Goal: Task Accomplishment & Management: Manage account settings

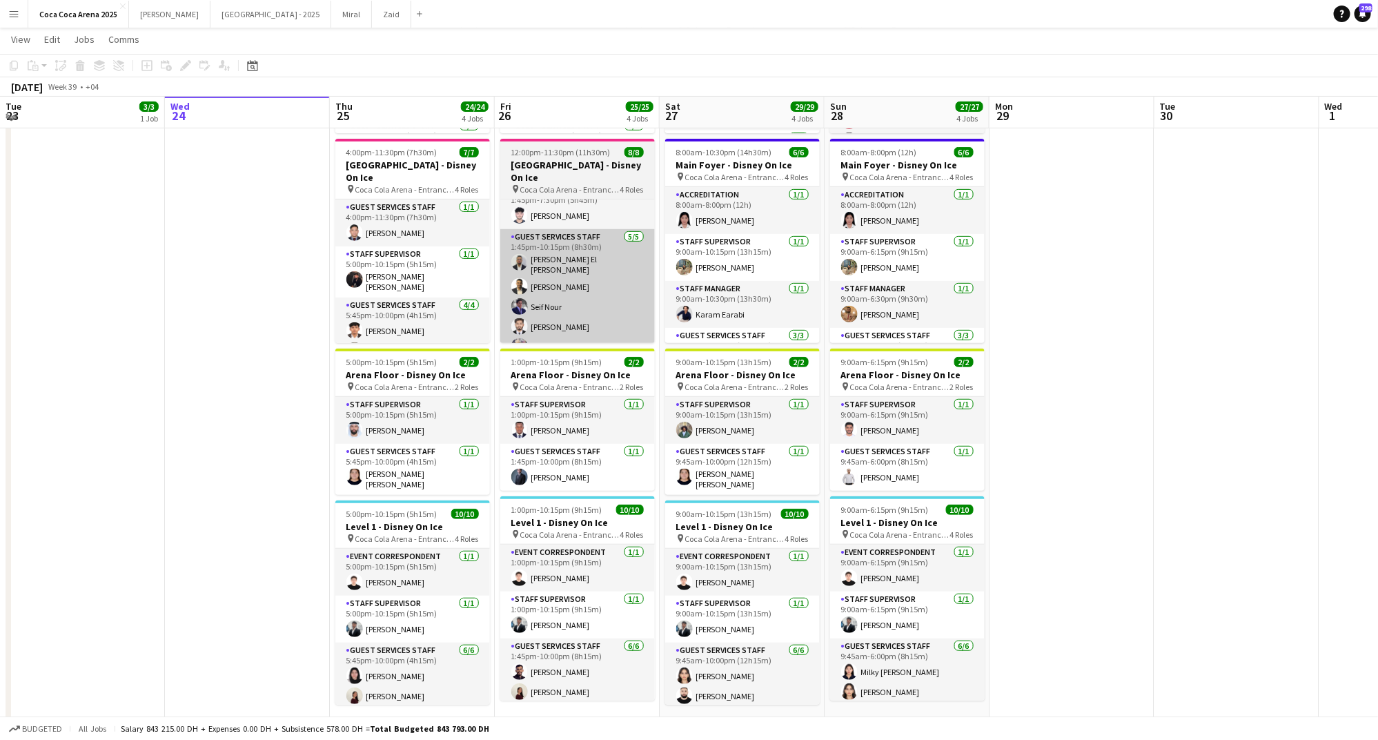
scroll to position [229, 0]
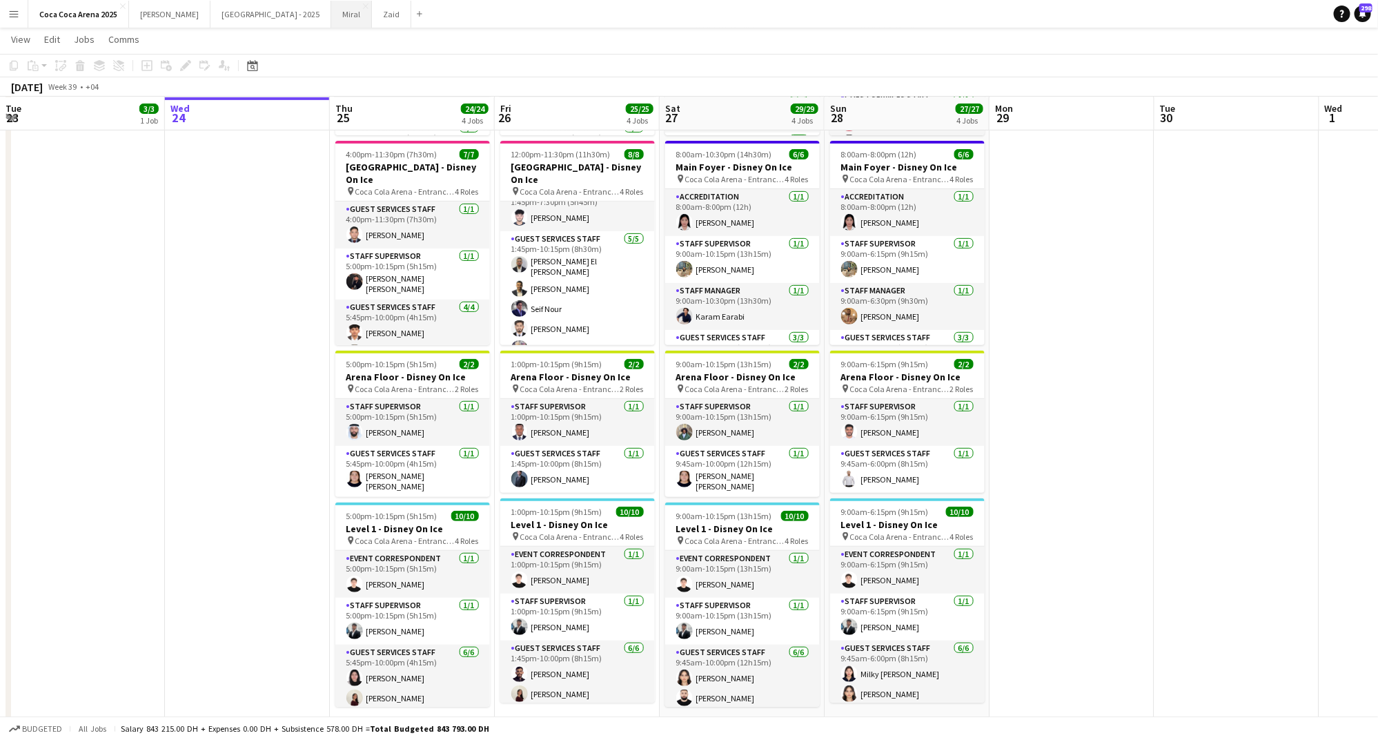
click at [331, 10] on button "Miral Close" at bounding box center [351, 14] width 41 height 27
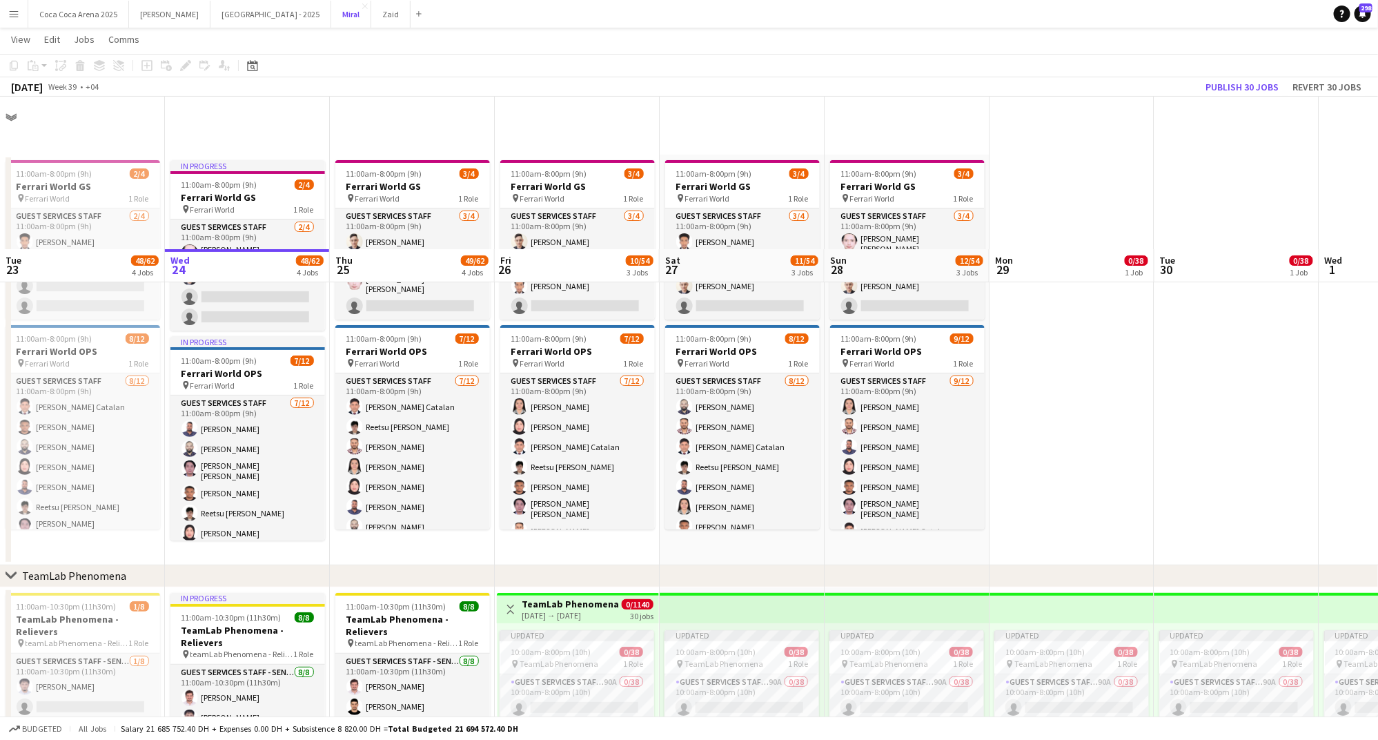
scroll to position [208, 0]
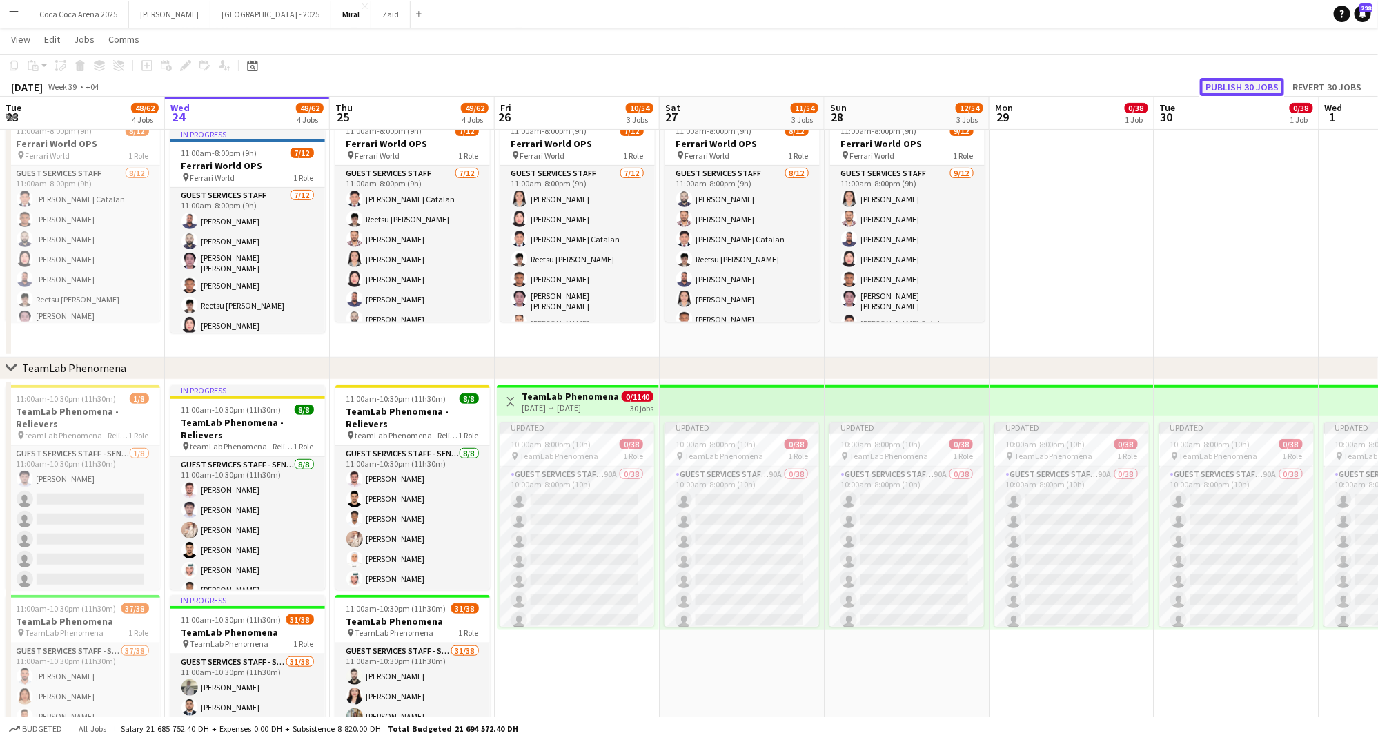
click at [1242, 83] on button "Publish 30 jobs" at bounding box center [1242, 87] width 84 height 18
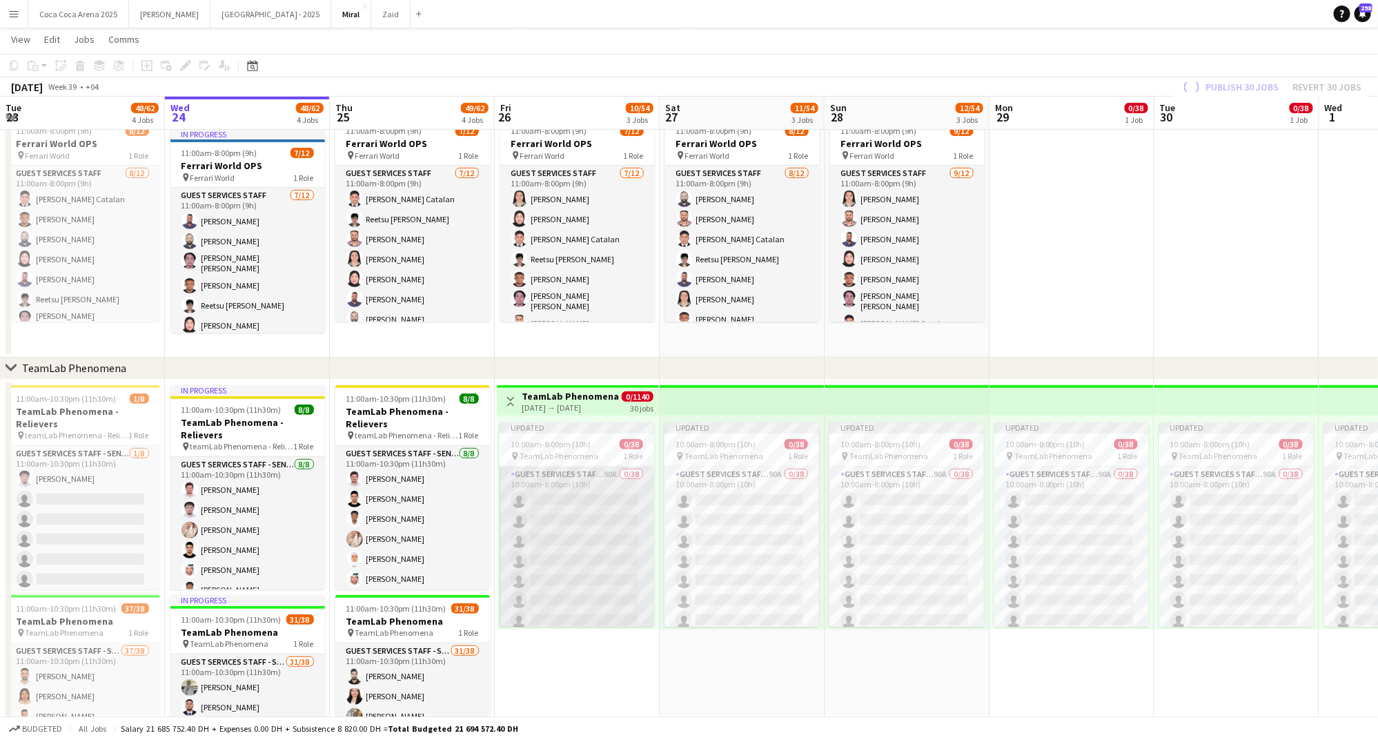
click at [553, 545] on app-job-card "Updated 10:00am-8:00pm (10h) 0/38 pin TeamLab Phenomena 1 Role Guest Services S…" at bounding box center [577, 524] width 155 height 204
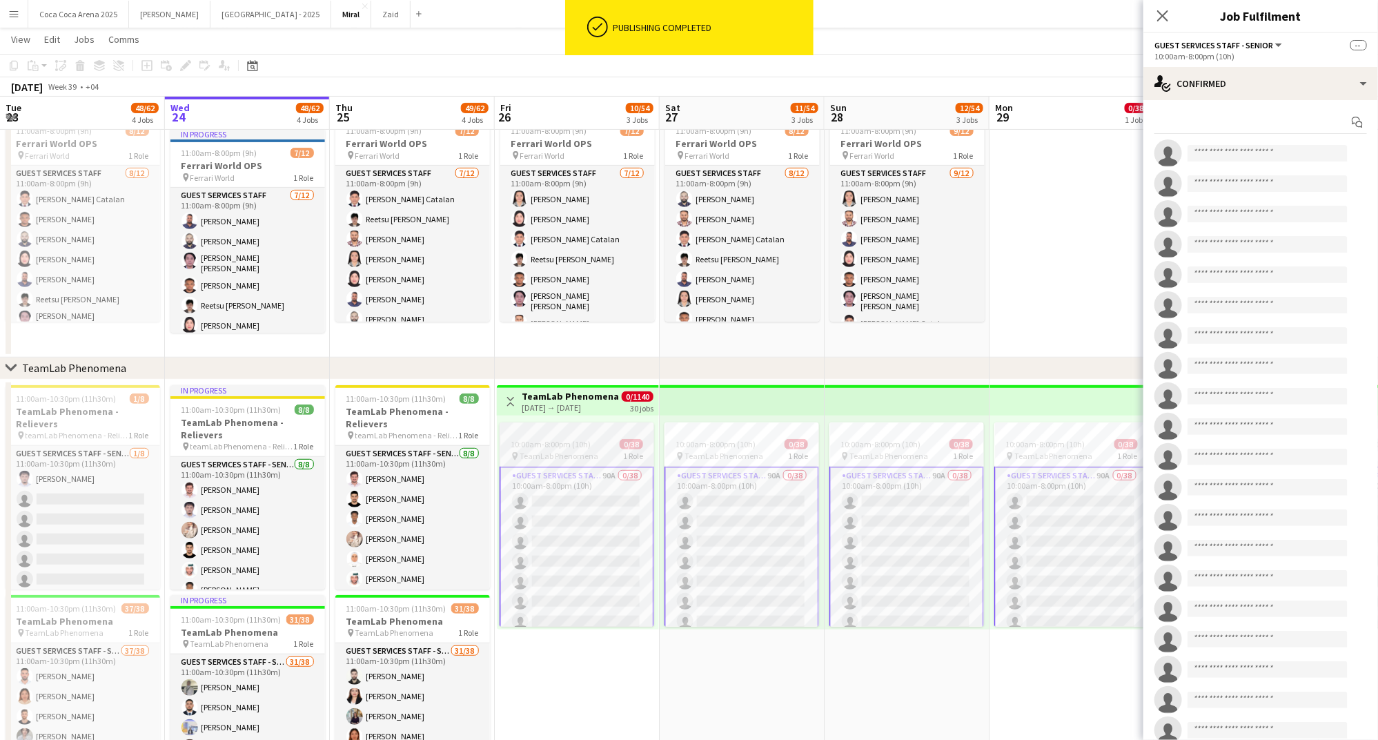
click at [591, 428] on div at bounding box center [577, 427] width 155 height 11
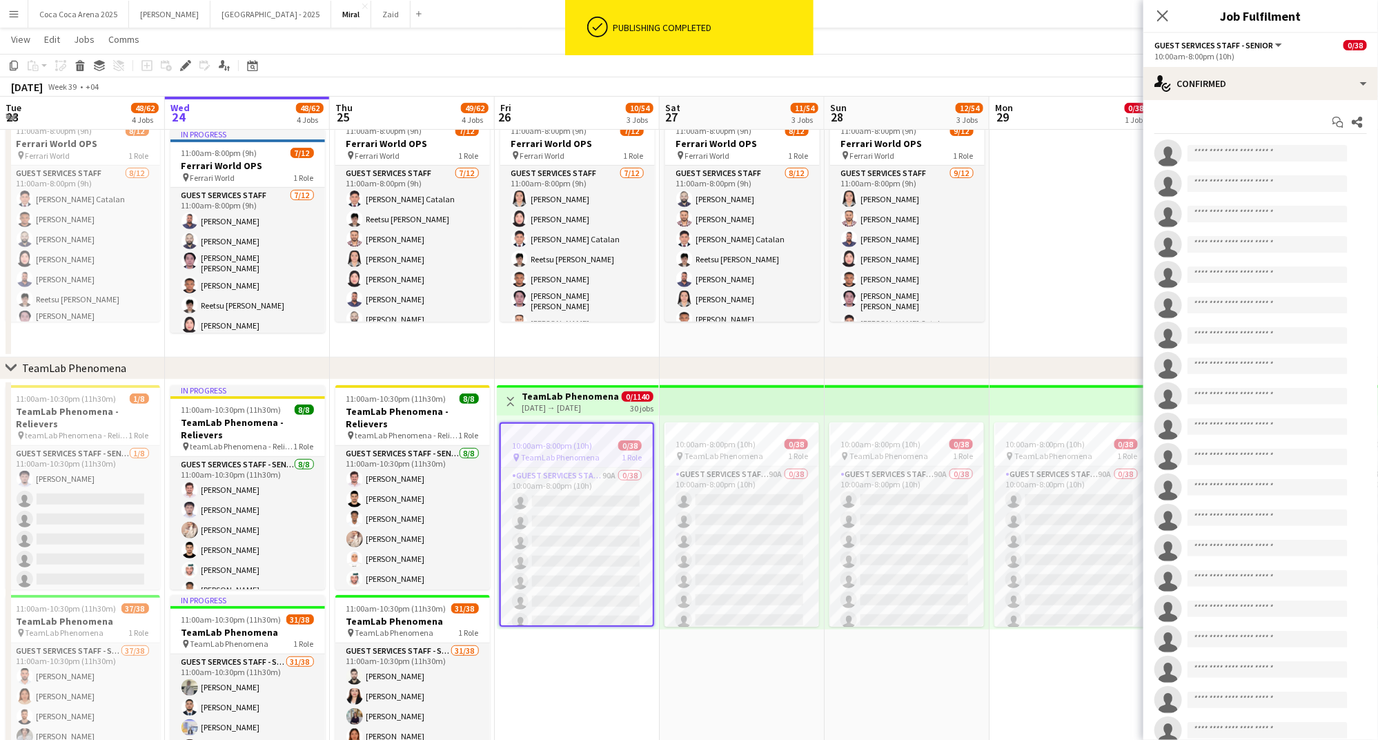
click at [574, 456] on span "TeamLab Phenomena" at bounding box center [560, 457] width 79 height 10
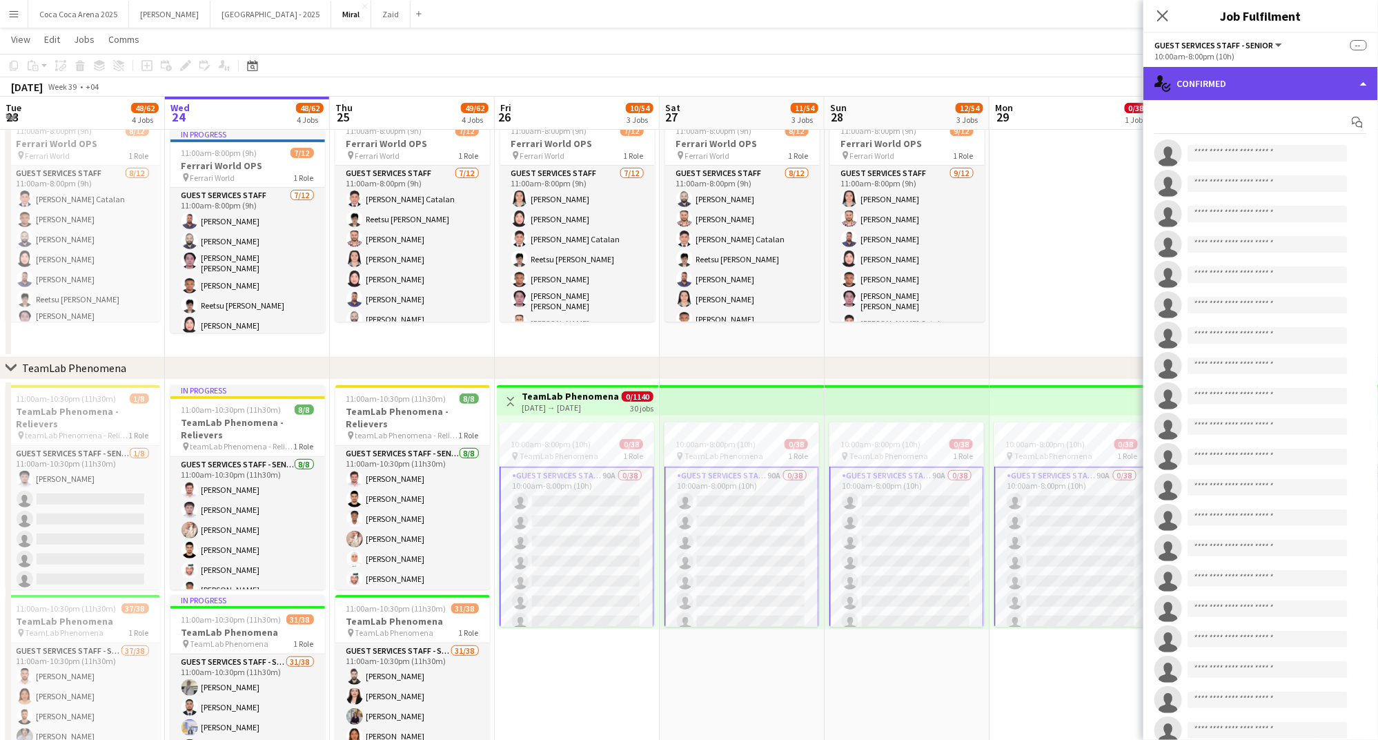
click at [1207, 79] on div "single-neutral-actions-check-2 Confirmed" at bounding box center [1261, 83] width 235 height 33
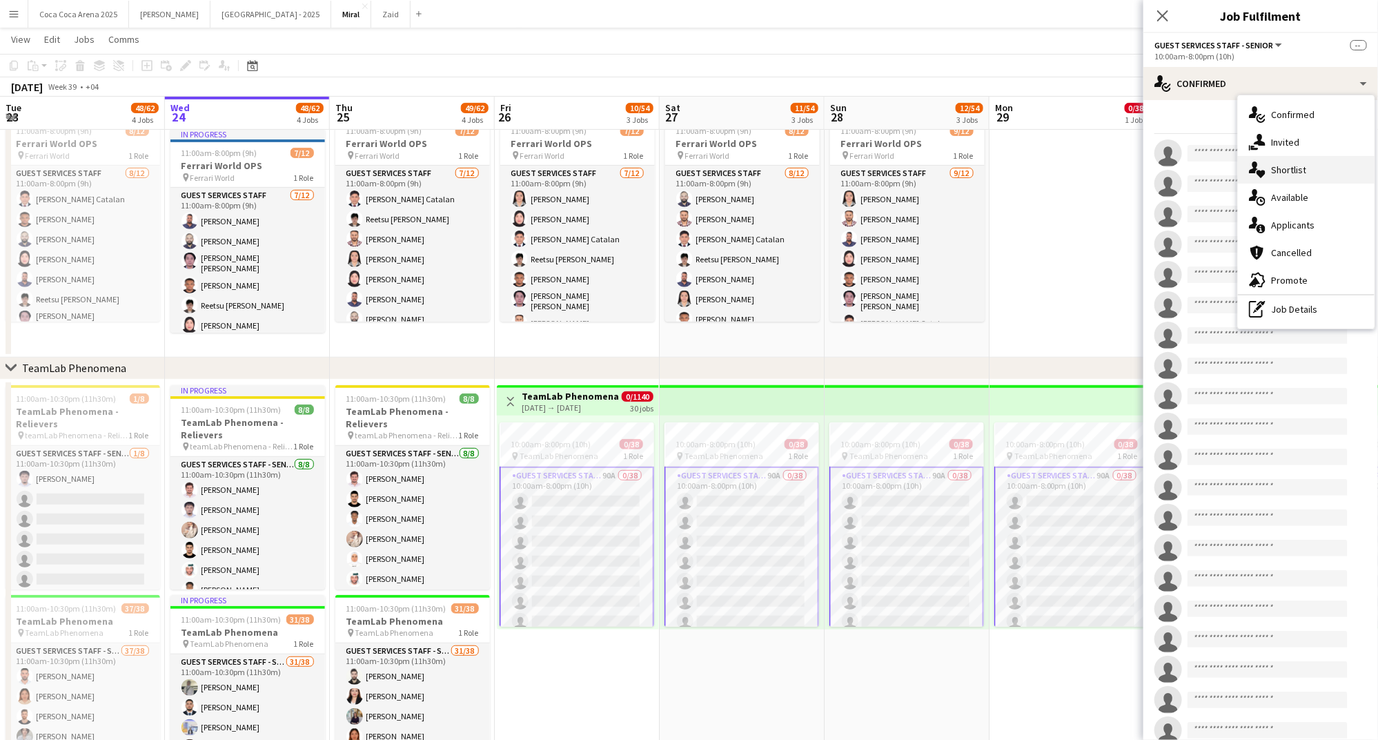
click at [1265, 164] on icon "single-neutral-actions-heart" at bounding box center [1257, 170] width 17 height 17
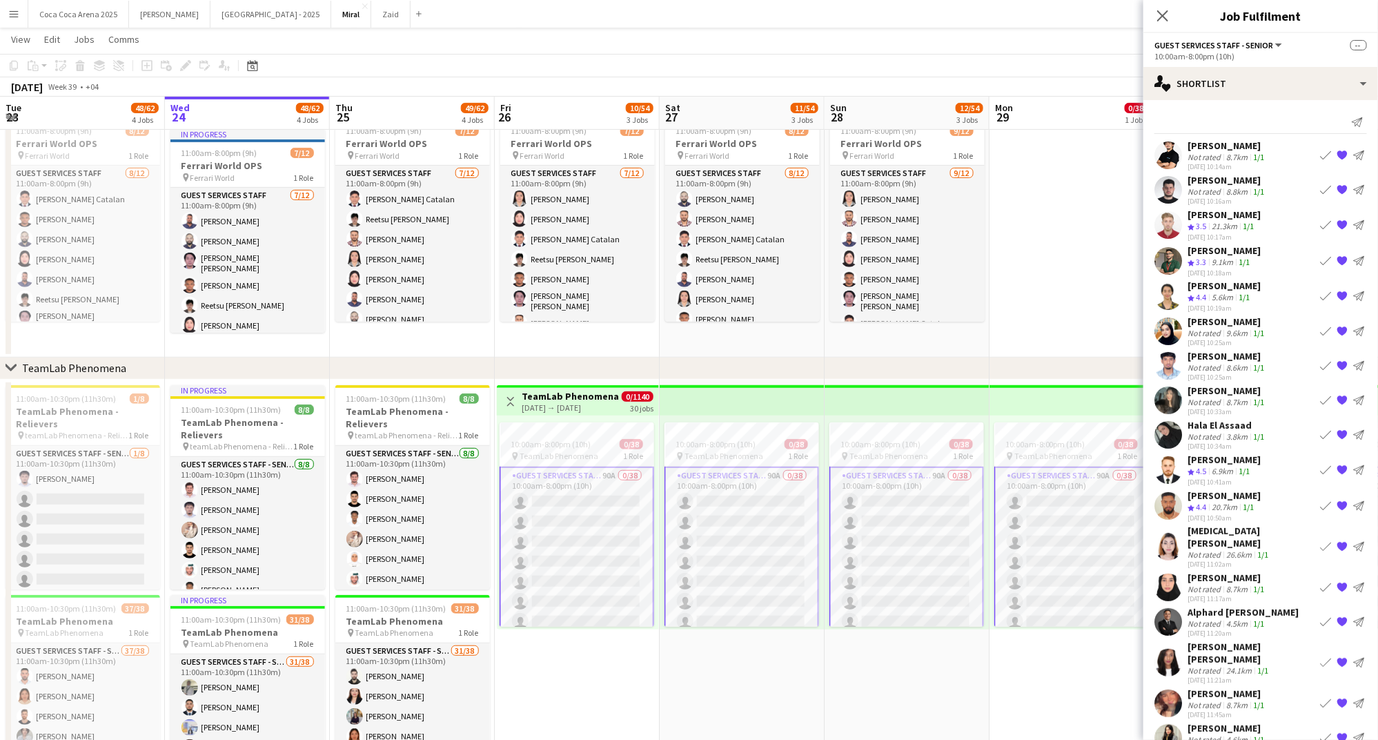
click at [1213, 164] on div "[DATE] 10:14am" at bounding box center [1227, 166] width 79 height 9
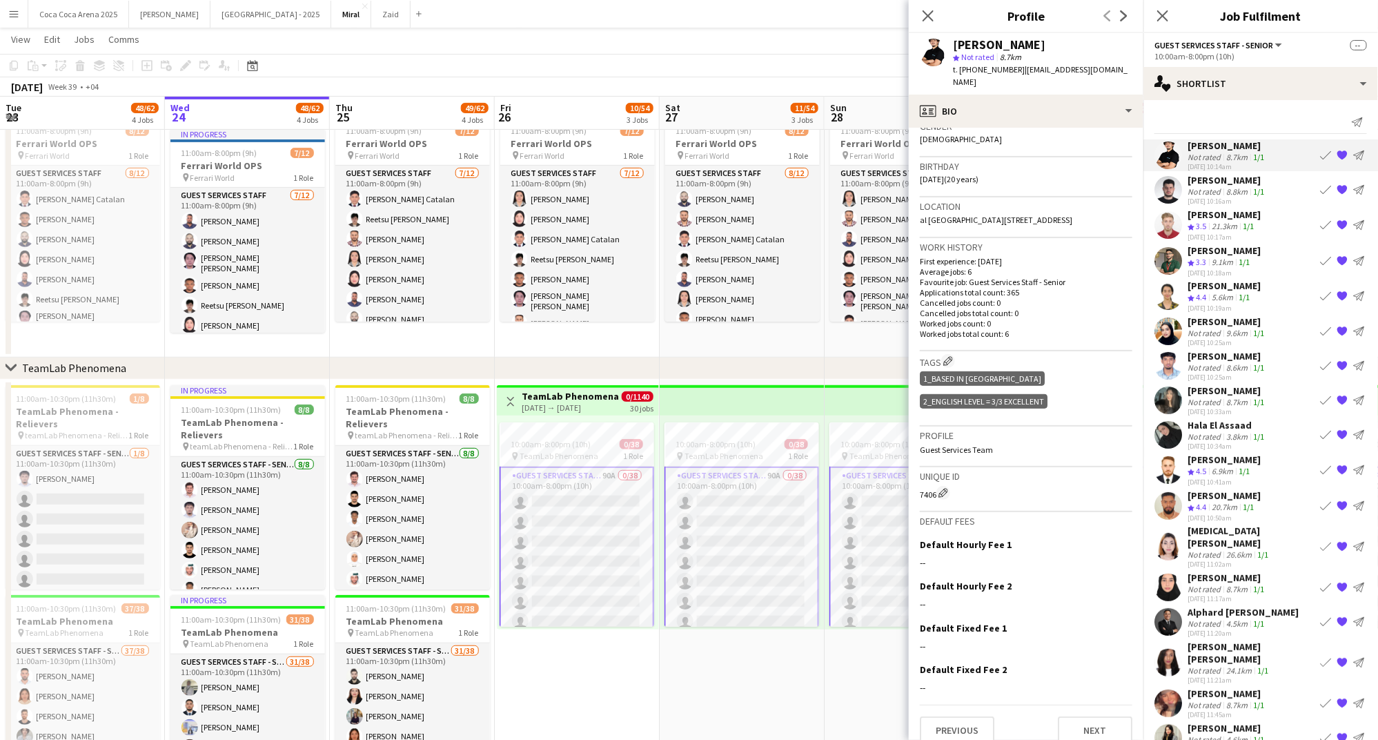
scroll to position [0, 0]
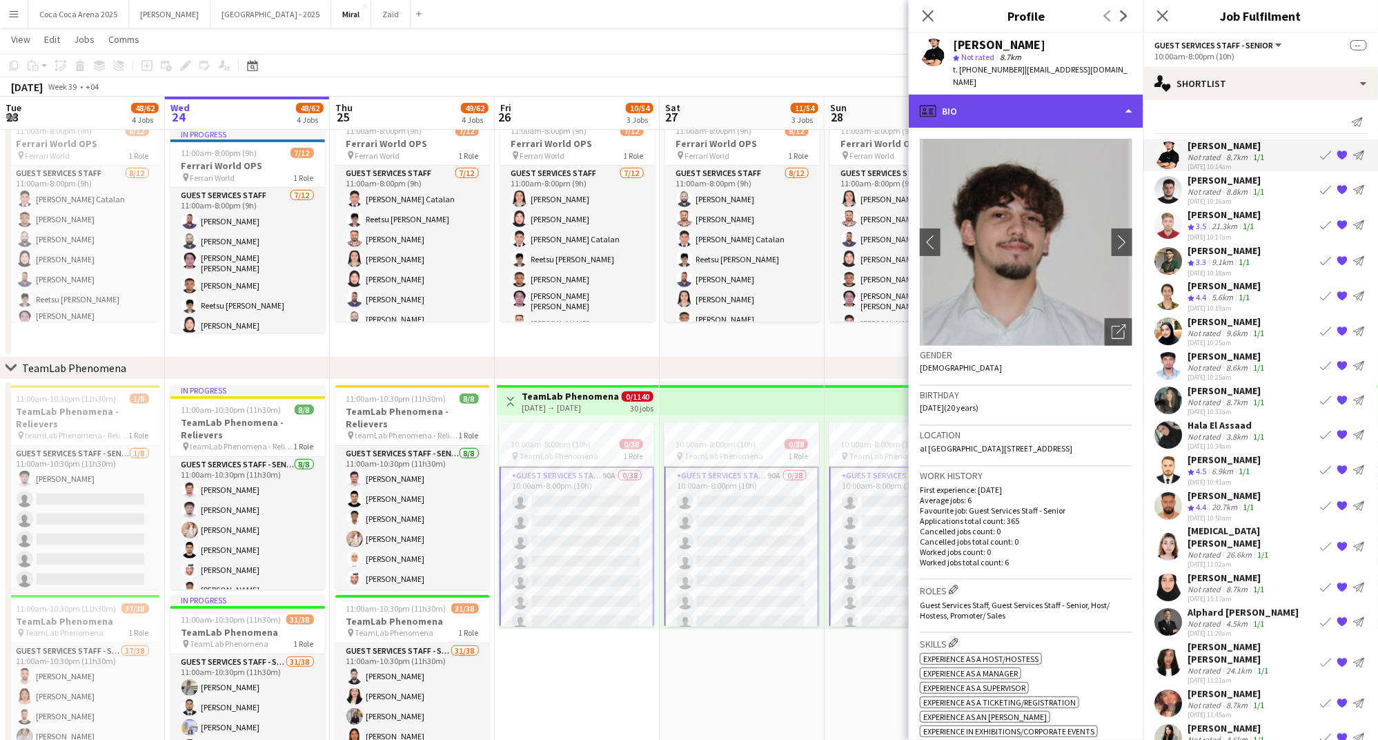
click at [992, 97] on div "profile Bio" at bounding box center [1026, 111] width 235 height 33
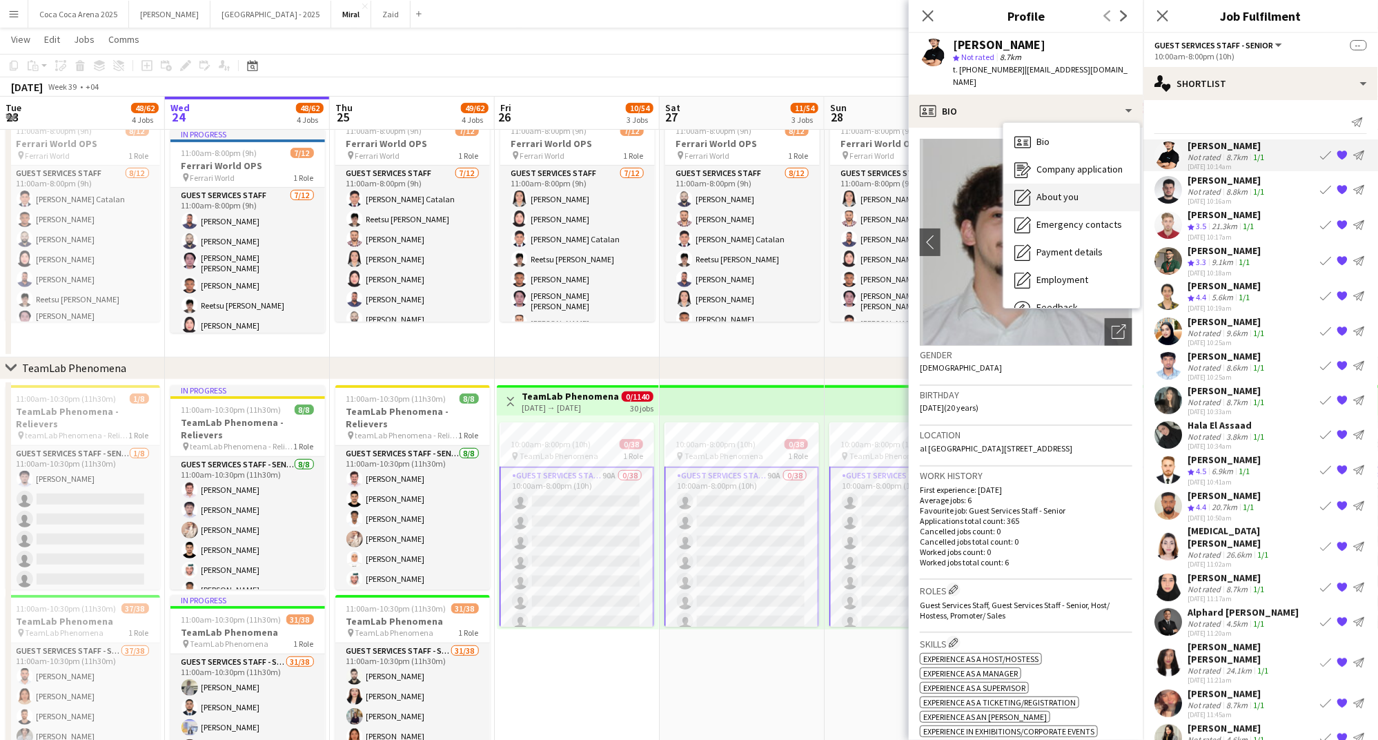
click at [1040, 191] on span "About you" at bounding box center [1058, 197] width 42 height 12
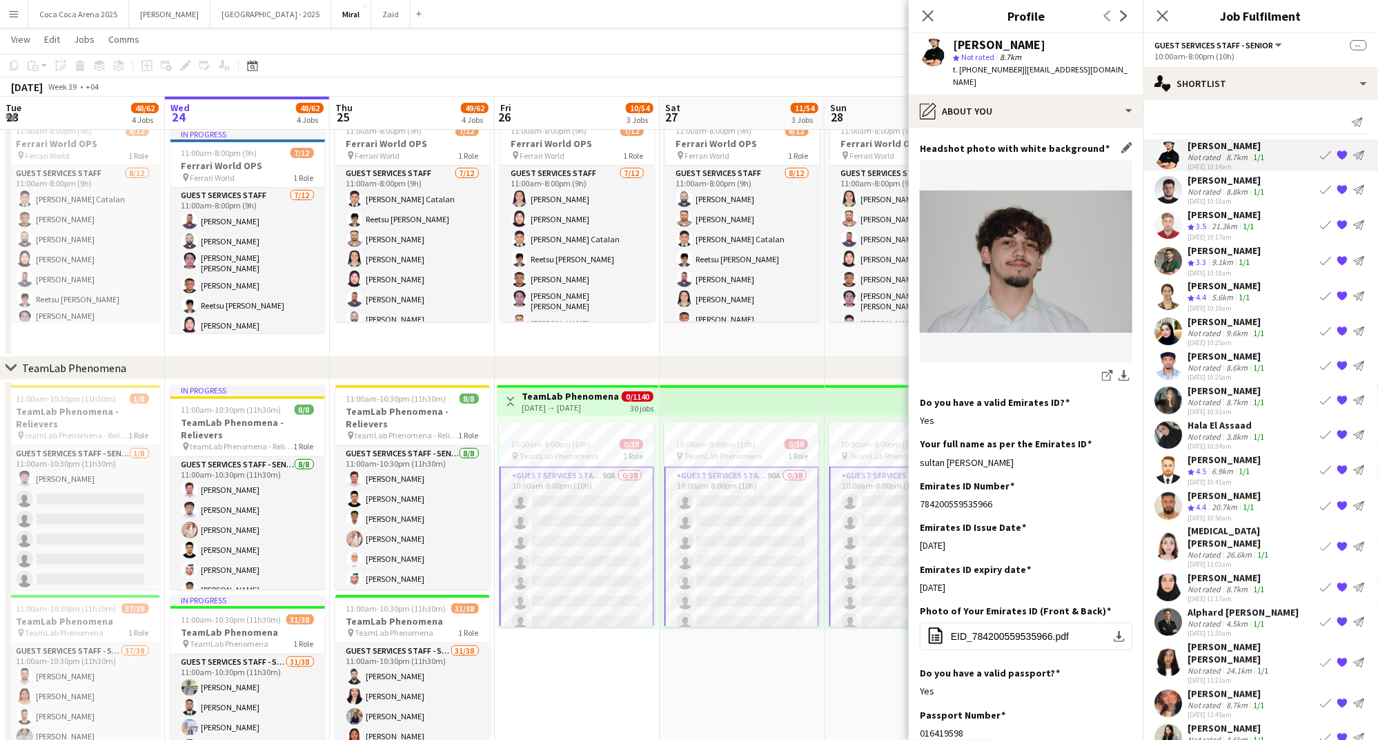
scroll to position [249, 0]
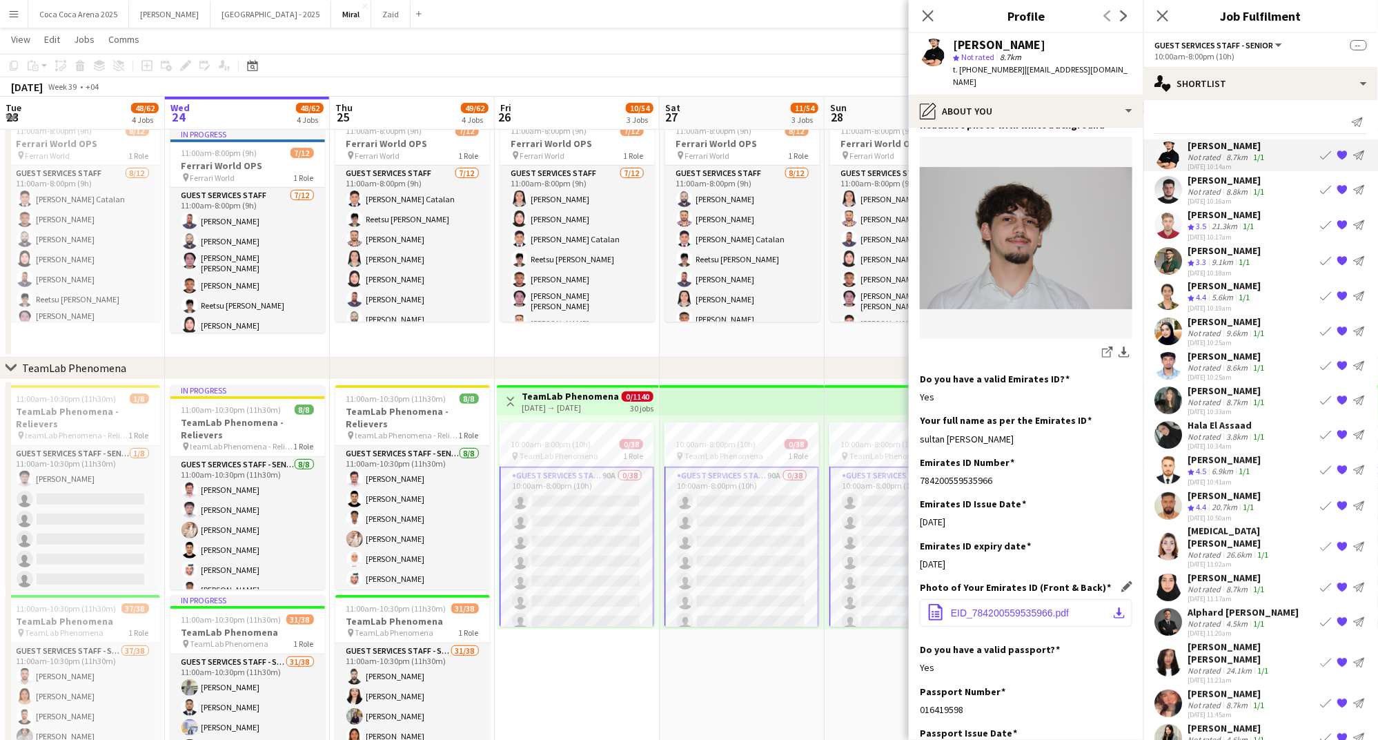
click at [1018, 607] on span "EID_784200559535966.pdf" at bounding box center [1010, 612] width 118 height 11
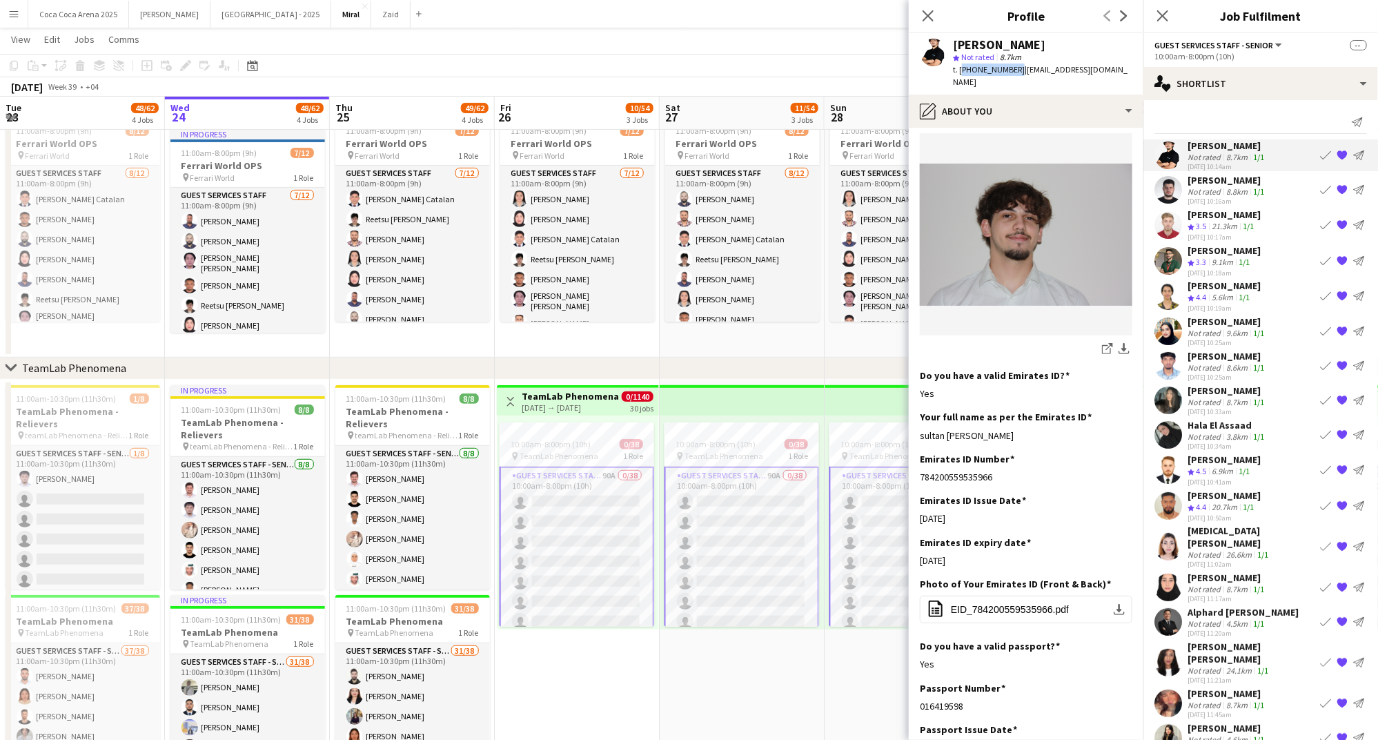
drag, startPoint x: 1012, startPoint y: 72, endPoint x: 961, endPoint y: 72, distance: 51.1
click at [961, 72] on span "t. [PHONE_NUMBER]" at bounding box center [989, 69] width 72 height 10
copy span "[PHONE_NUMBER]"
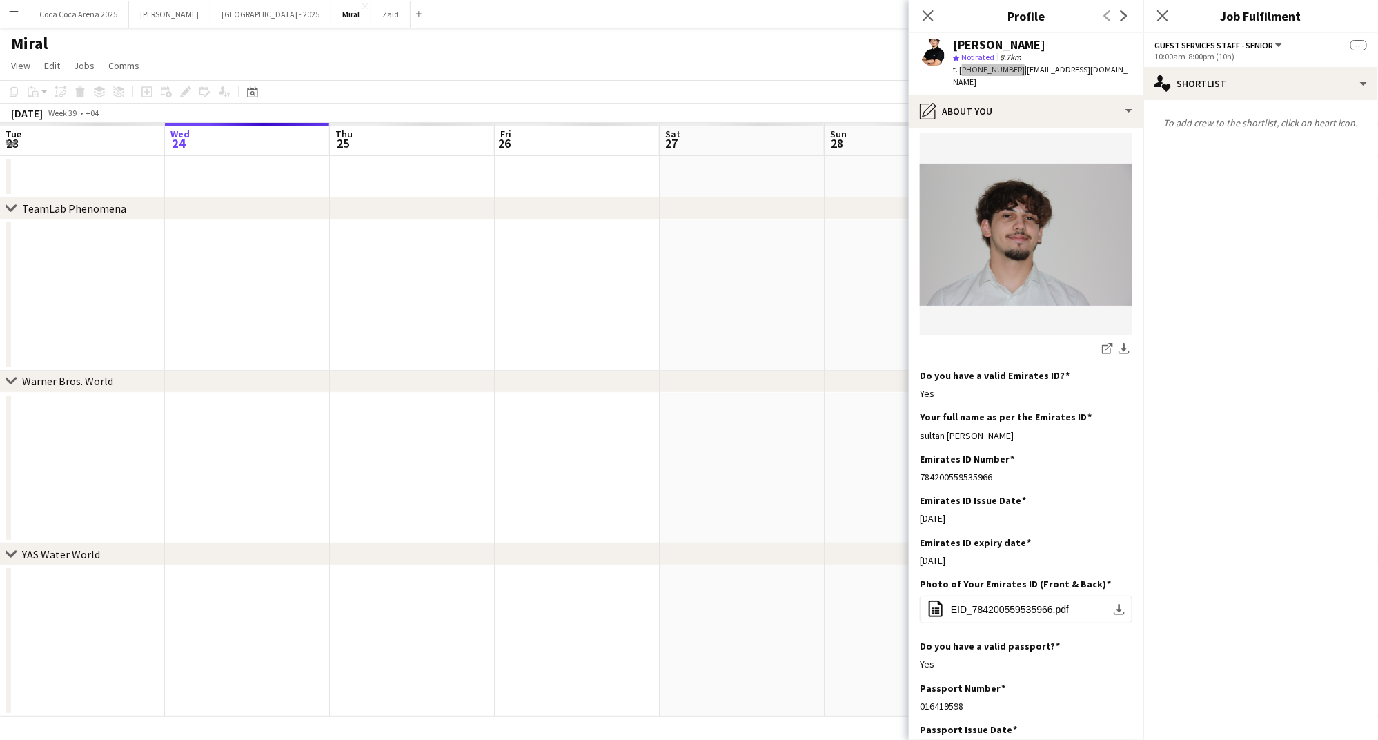
scroll to position [0, 0]
